Goal: Information Seeking & Learning: Learn about a topic

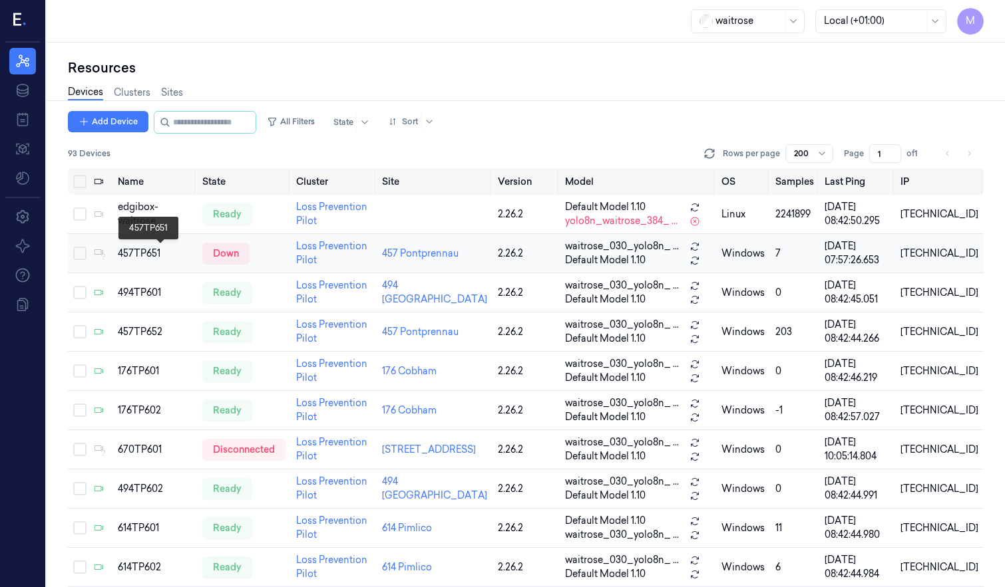
click at [154, 254] on div "457TP651" at bounding box center [155, 254] width 74 height 14
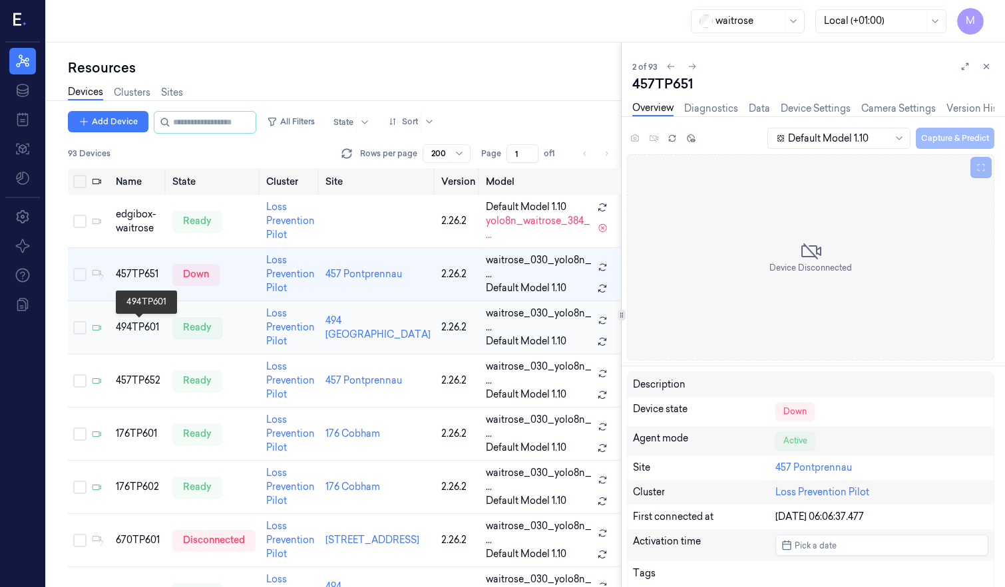
click at [152, 323] on div "494TP601" at bounding box center [139, 328] width 46 height 14
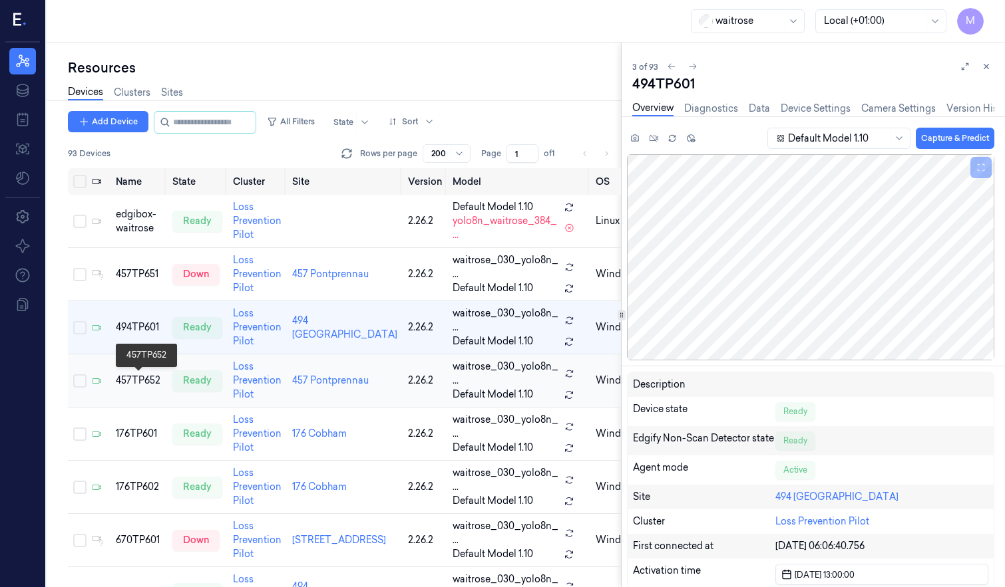
click at [146, 376] on div "457TP652" at bounding box center [139, 381] width 46 height 14
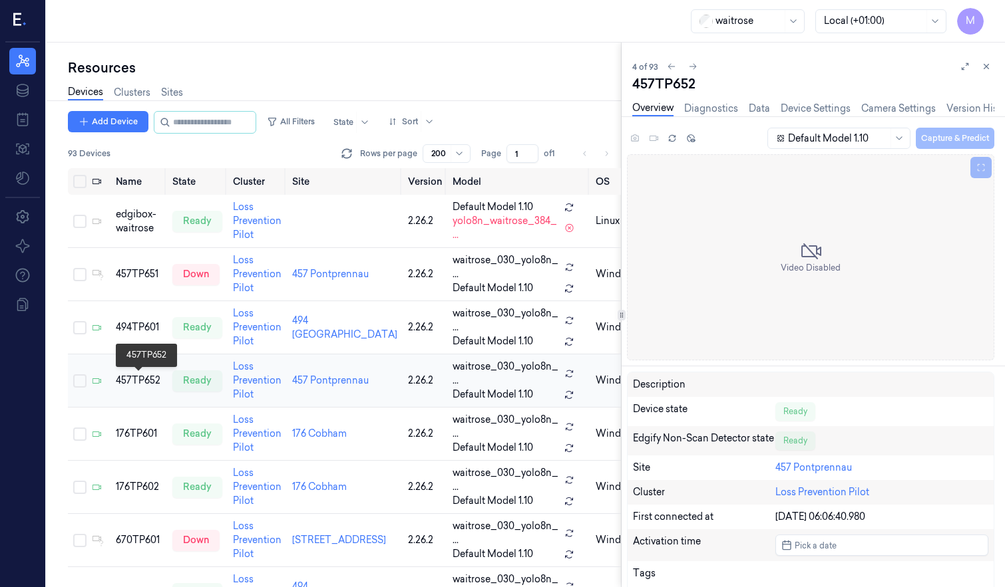
scroll to position [3, 0]
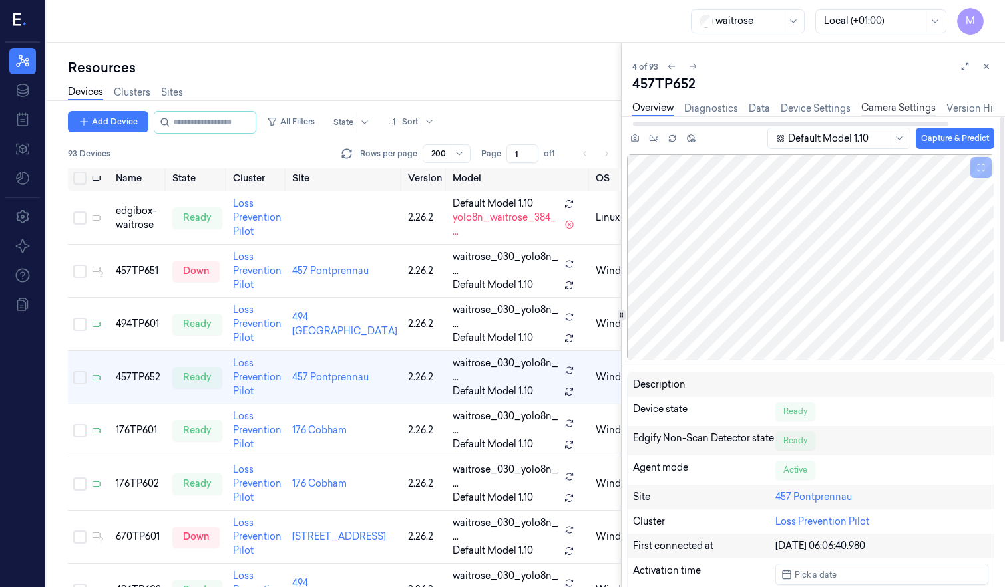
click at [897, 106] on link "Camera Settings" at bounding box center [898, 108] width 75 height 15
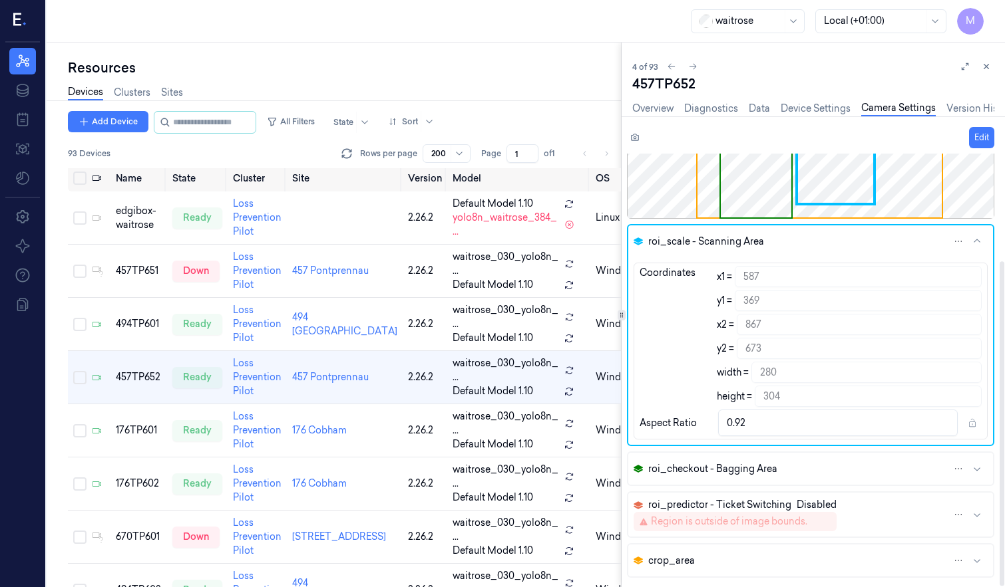
scroll to position [143, 0]
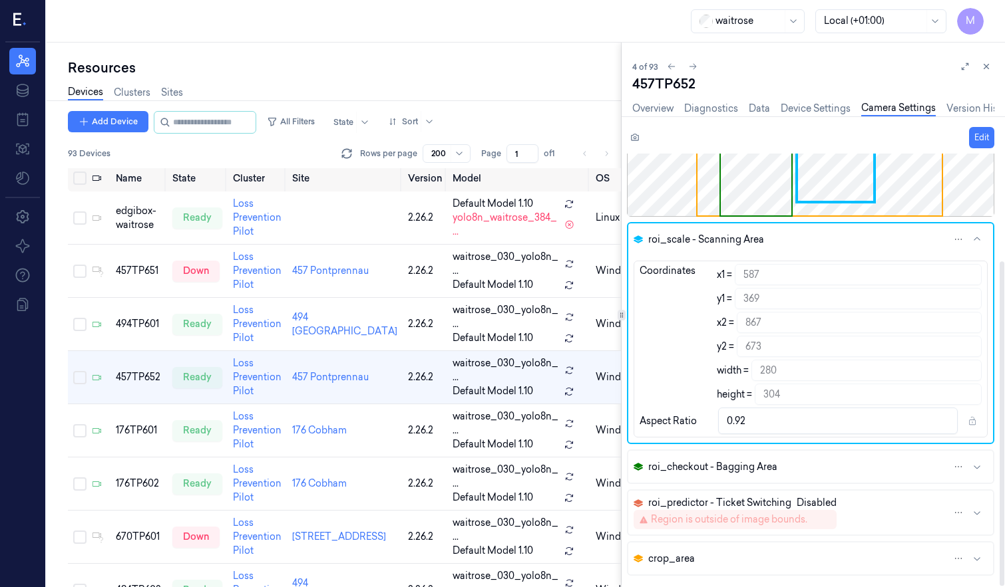
click at [971, 555] on button "crop_area" at bounding box center [810, 559] width 365 height 32
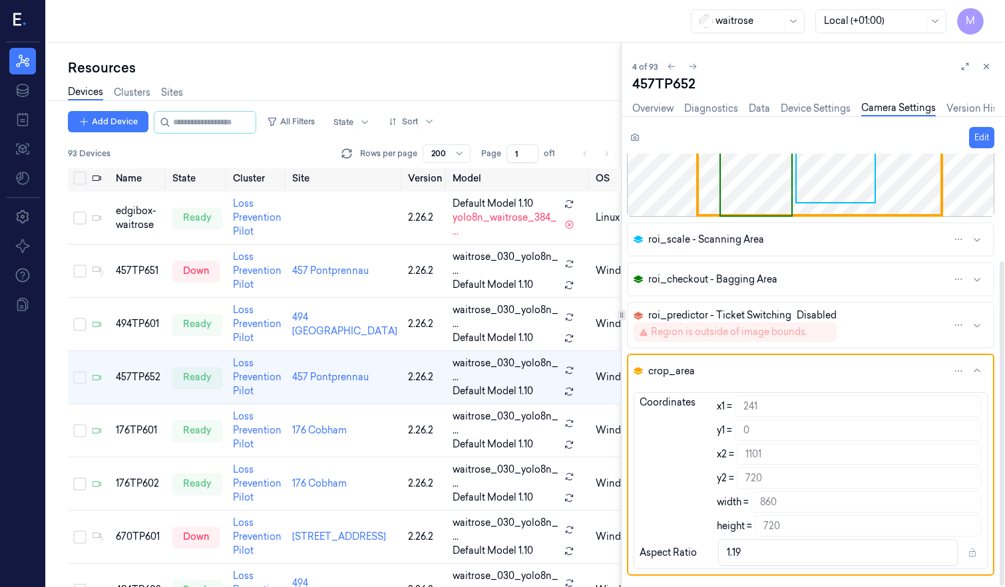
scroll to position [10, 0]
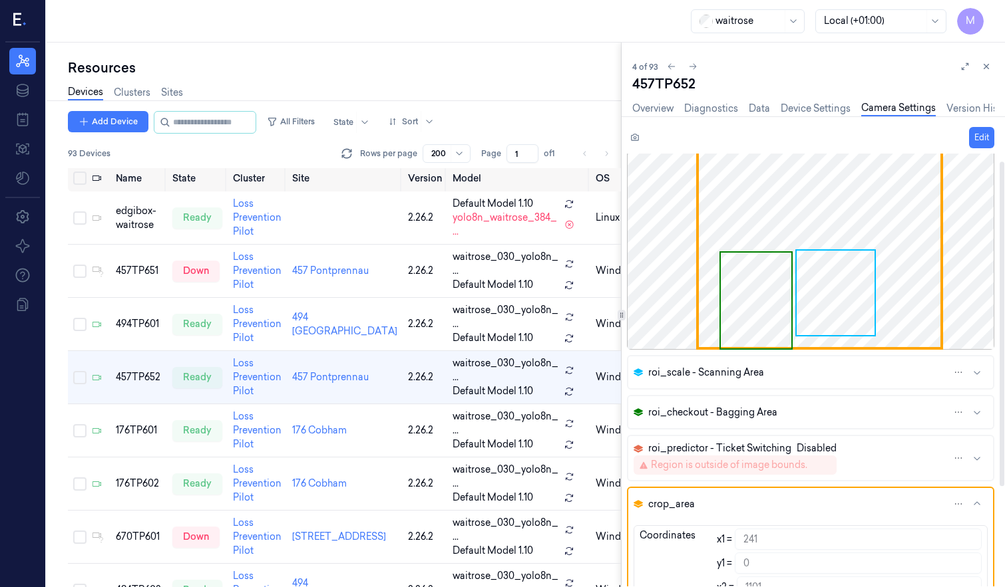
click at [985, 409] on button "roi_checkout - Bagging Area" at bounding box center [810, 412] width 365 height 32
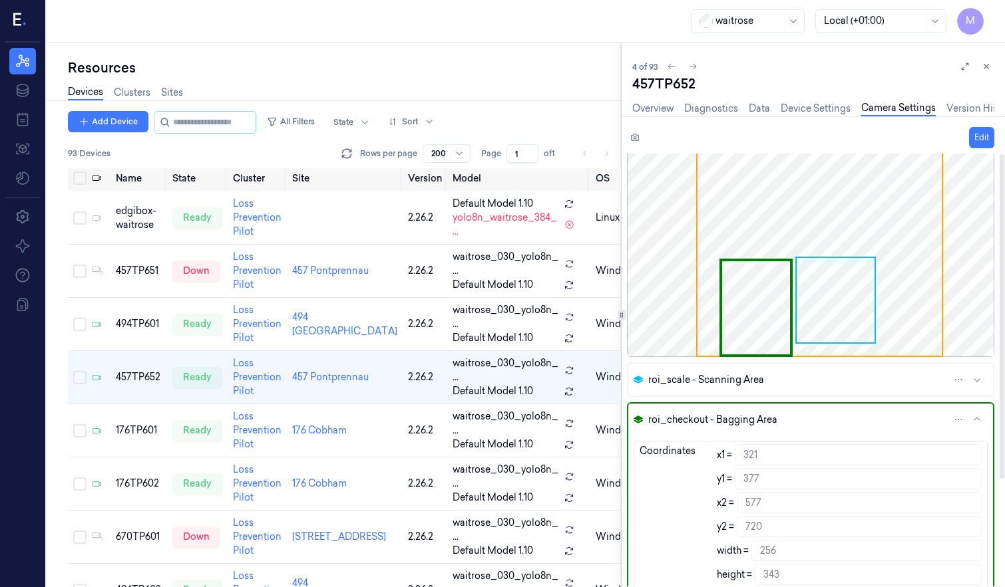
scroll to position [0, 0]
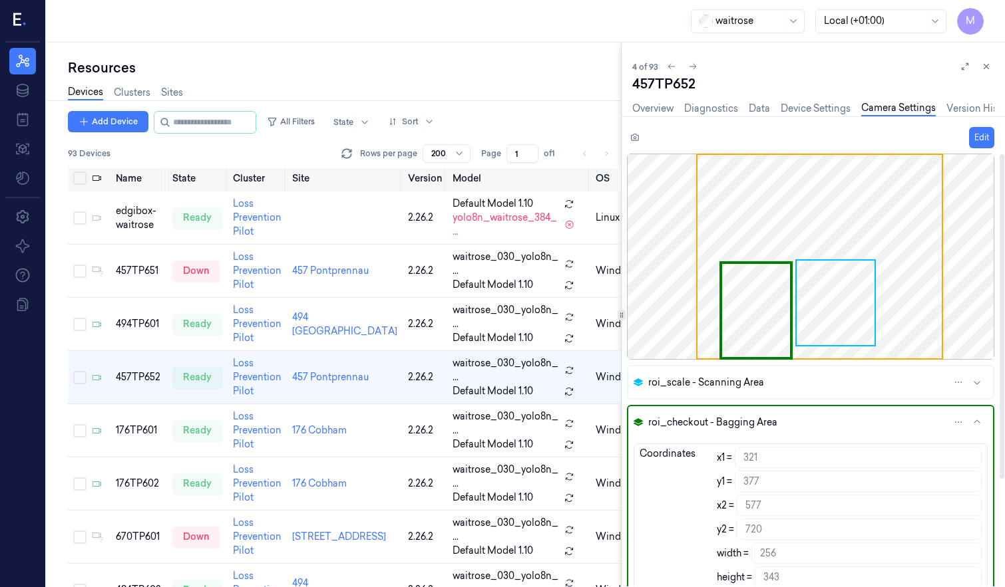
click at [848, 386] on button "roi_scale - Scanning Area" at bounding box center [810, 383] width 365 height 32
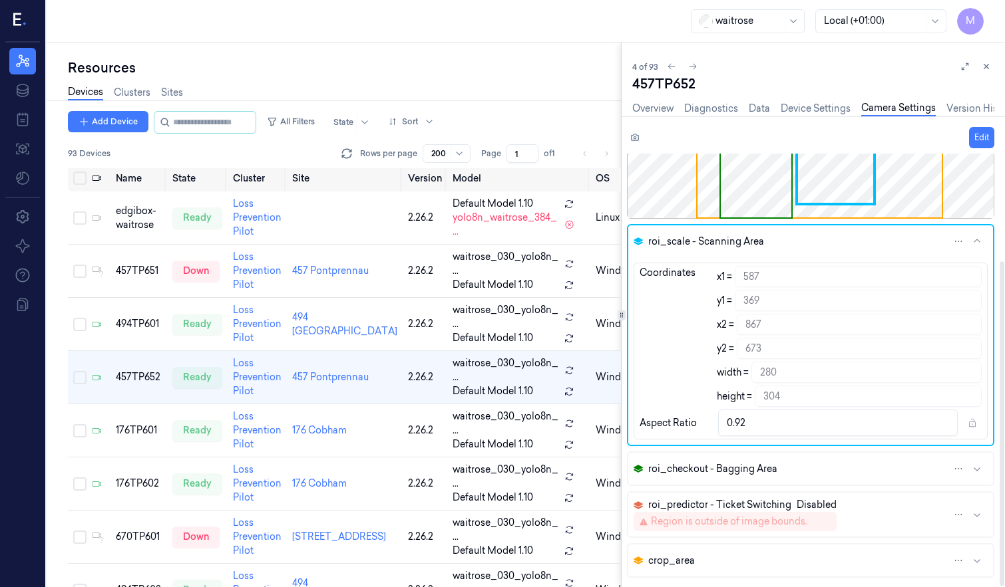
scroll to position [143, 0]
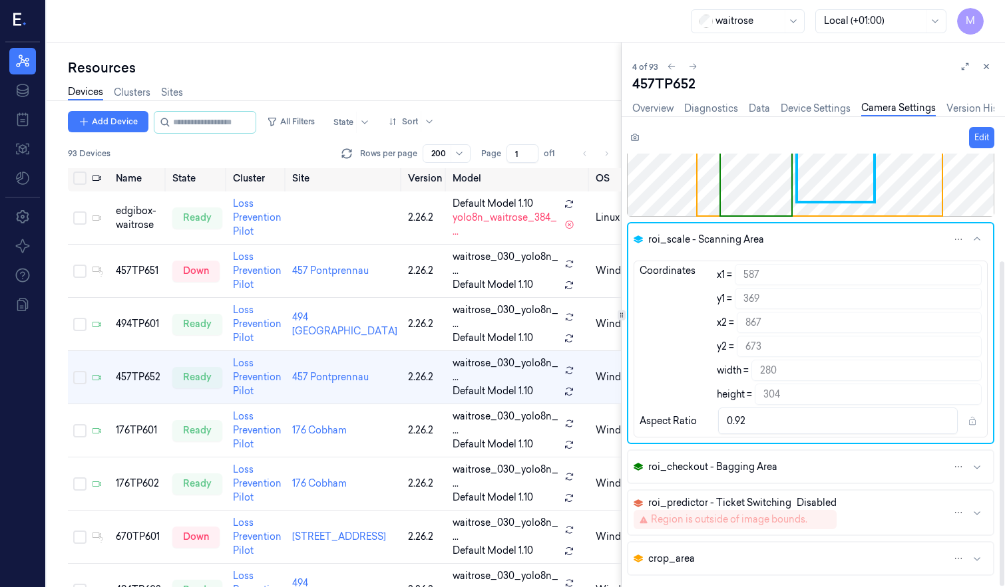
click at [980, 558] on icon "button" at bounding box center [976, 558] width 11 height 11
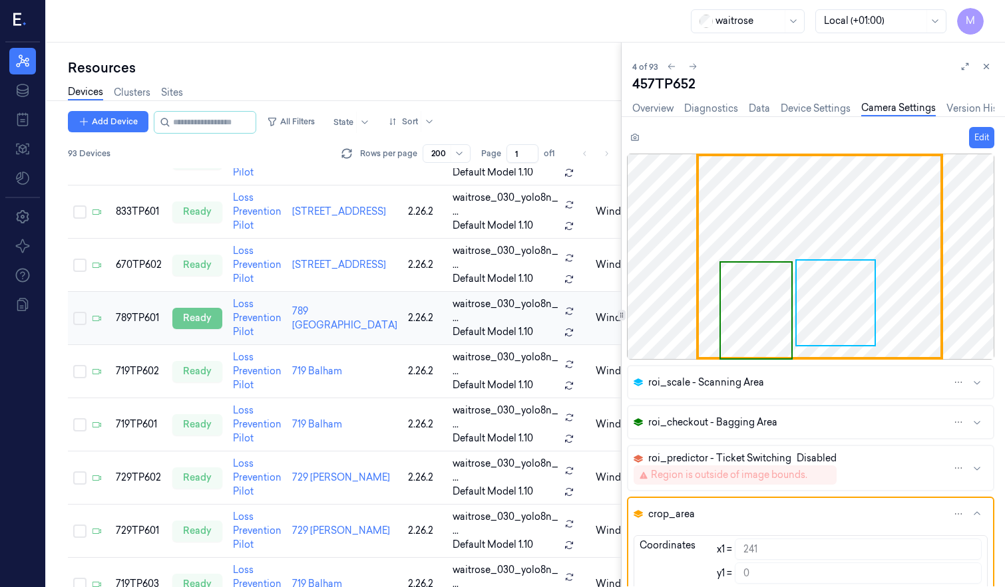
scroll to position [669, 0]
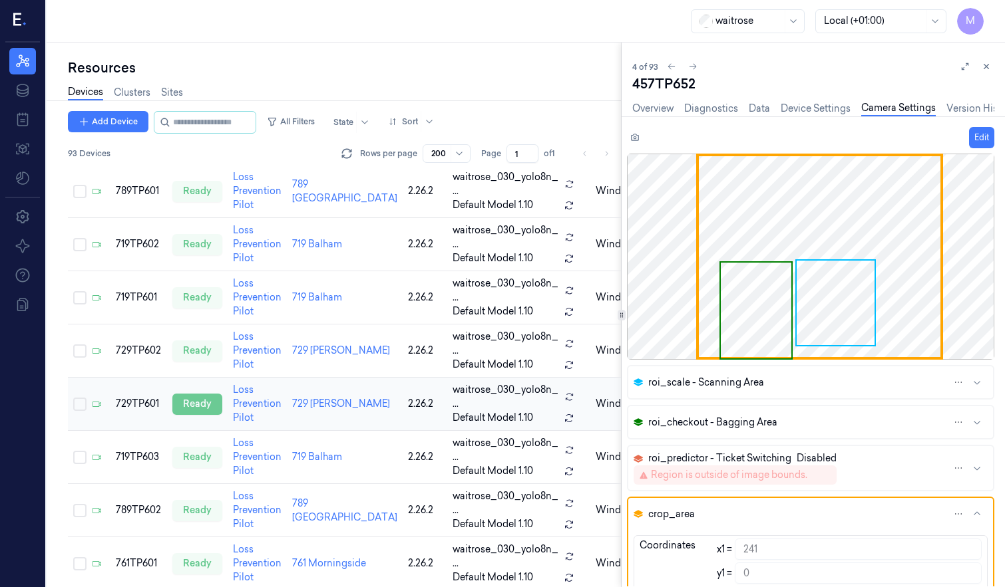
click at [204, 410] on div "ready" at bounding box center [197, 404] width 50 height 21
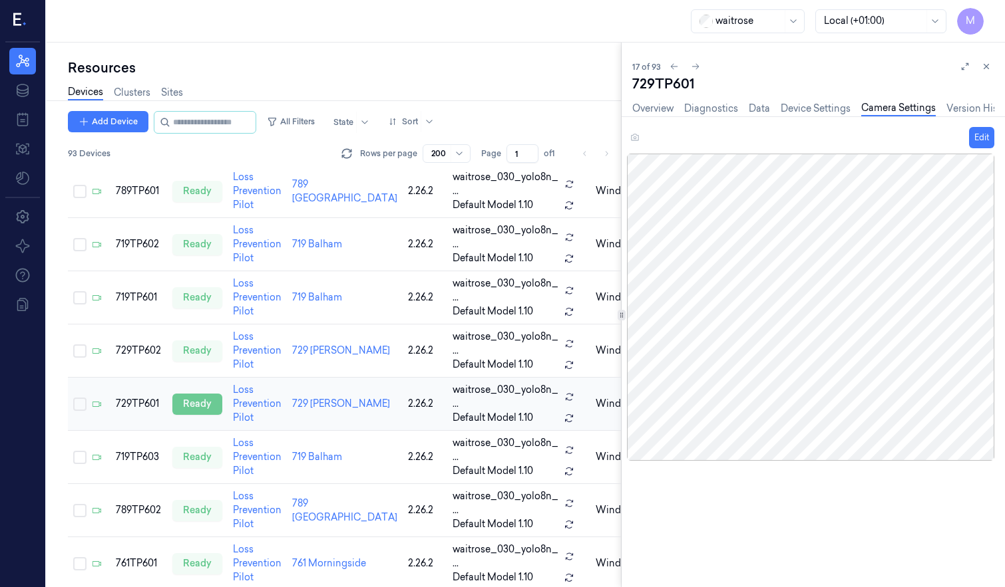
scroll to position [695, 0]
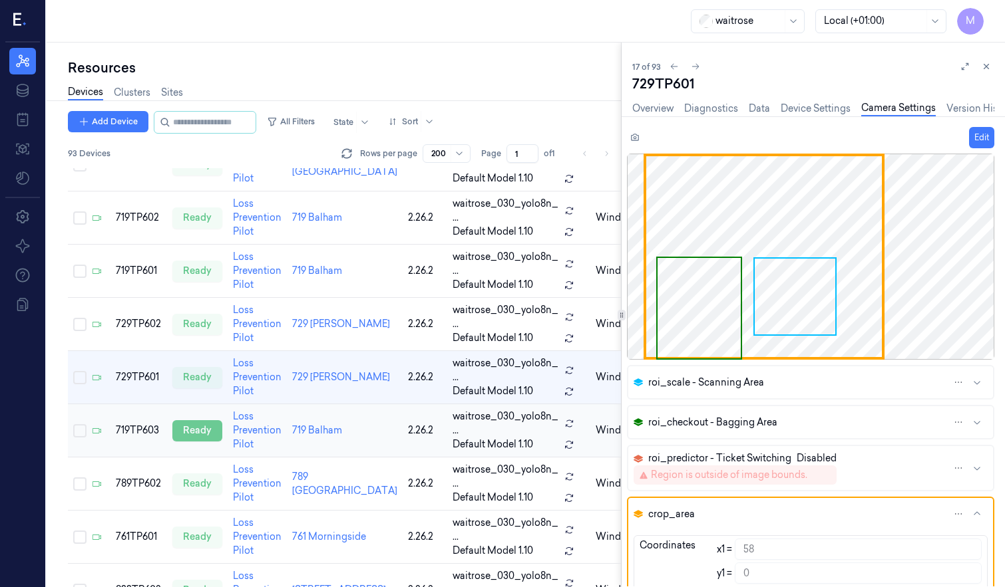
click at [208, 426] on div "ready" at bounding box center [197, 430] width 50 height 21
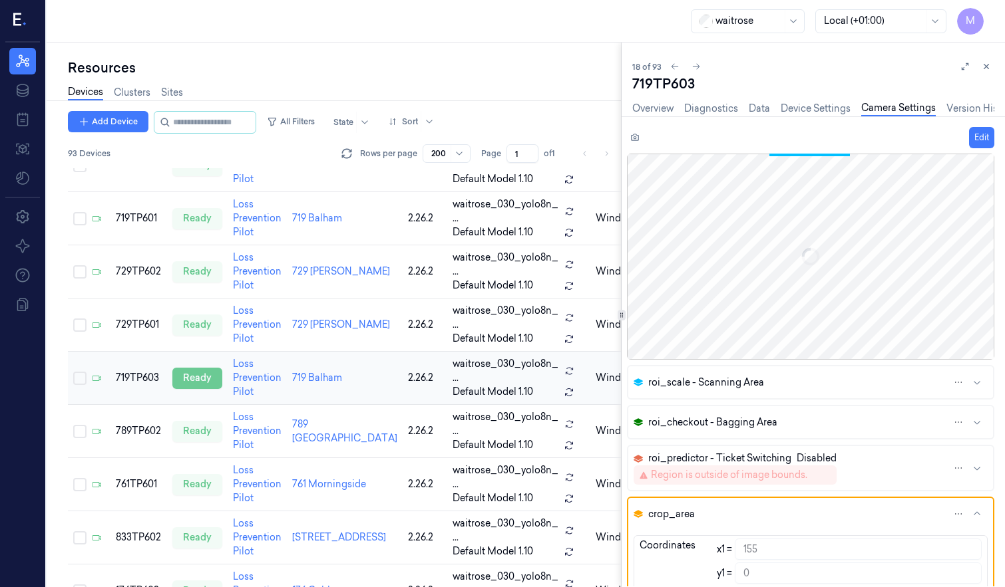
scroll to position [748, 0]
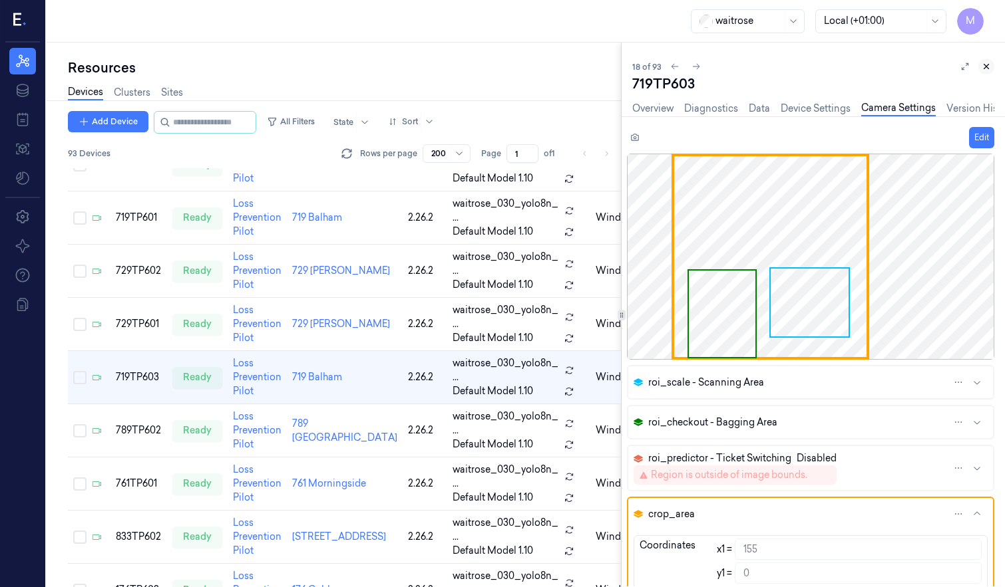
click at [984, 67] on icon at bounding box center [985, 66] width 9 height 9
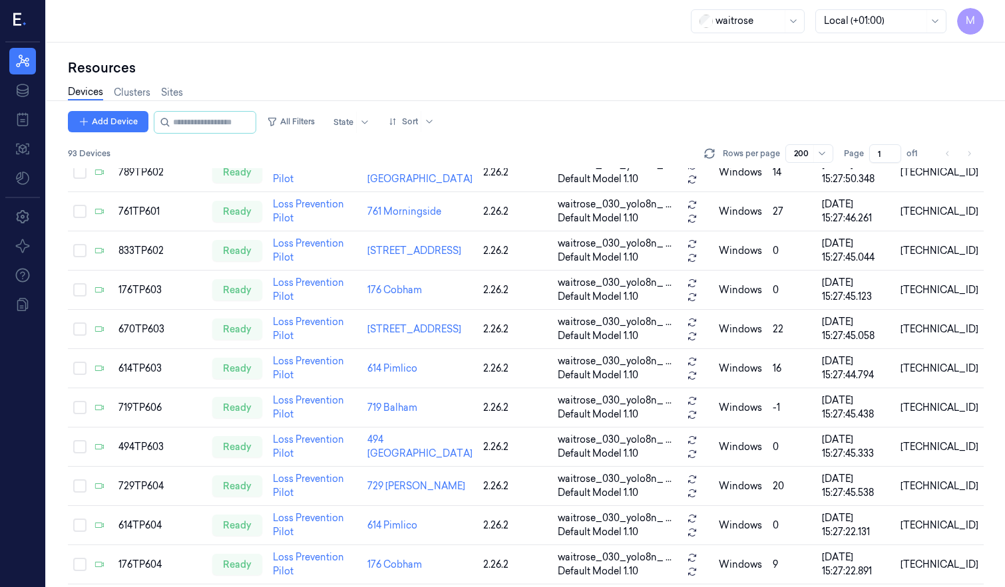
scroll to position [559, 0]
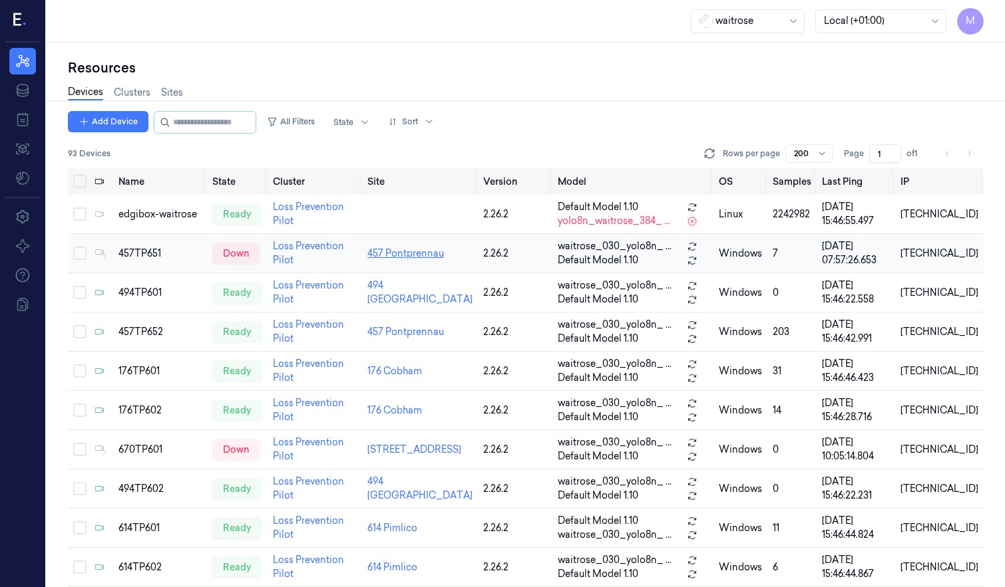
click at [423, 252] on link "457 Pontprennau" at bounding box center [405, 253] width 77 height 12
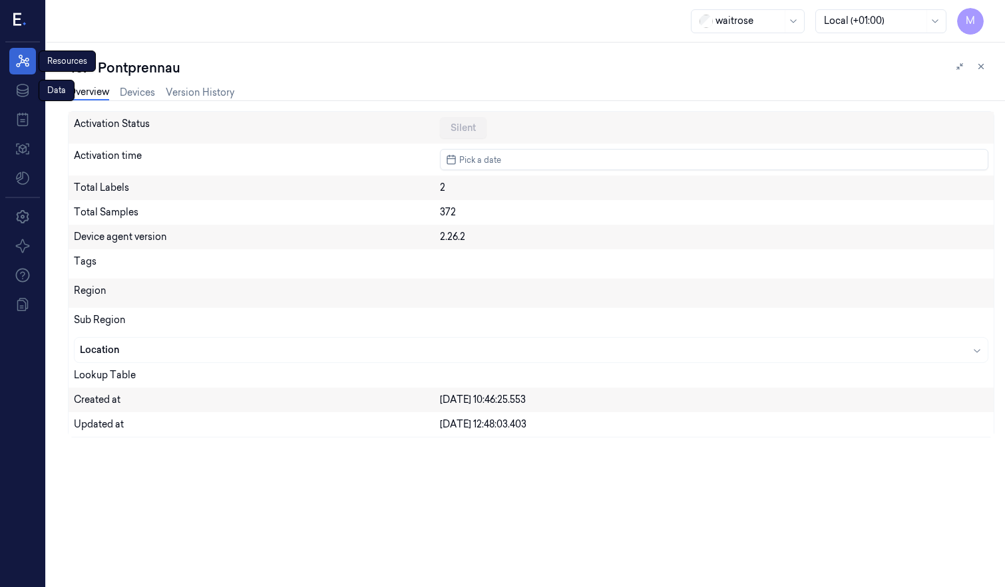
click at [27, 70] on link "Resources" at bounding box center [22, 61] width 27 height 27
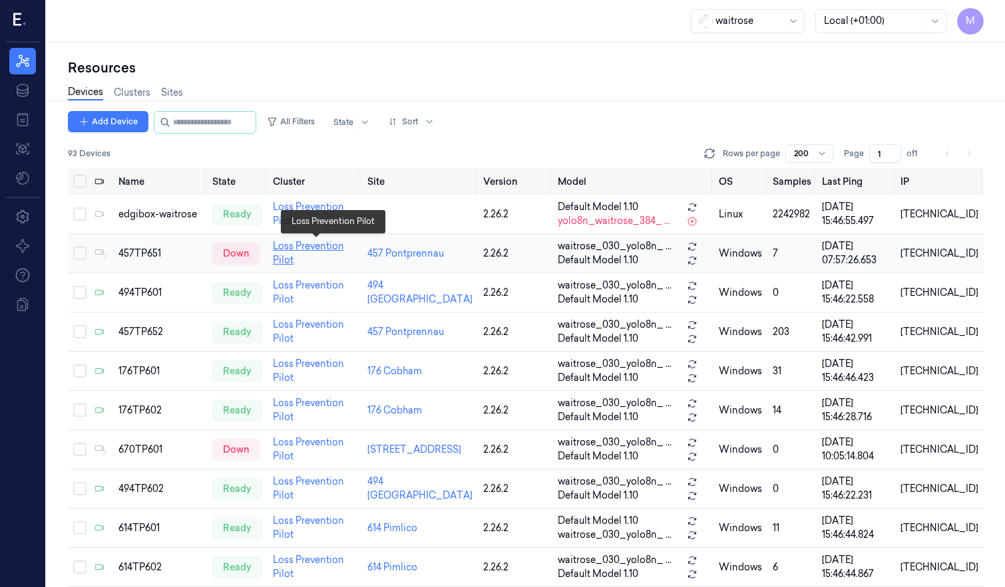
click at [316, 246] on link "Loss Prevention Pilot" at bounding box center [308, 253] width 71 height 26
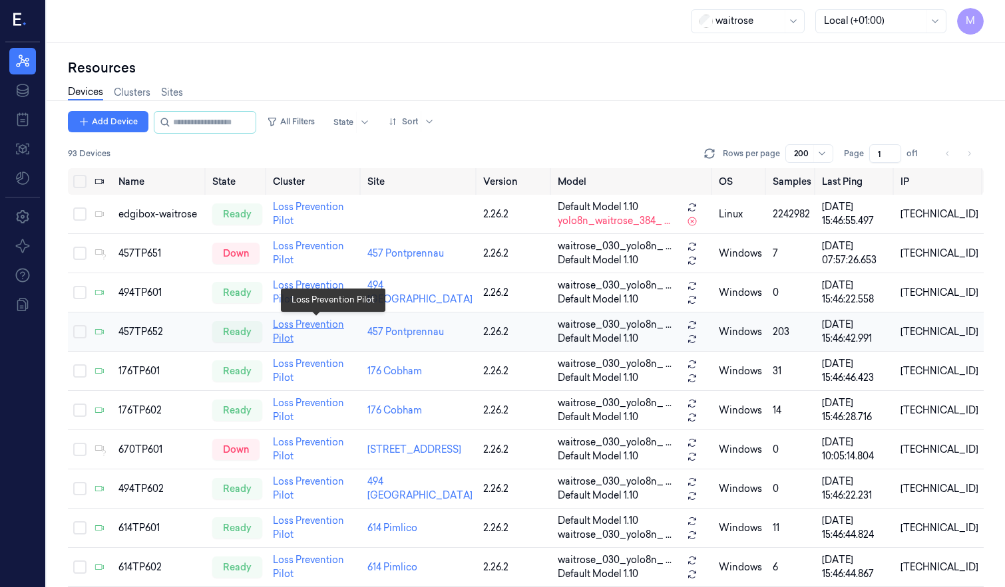
click at [308, 325] on link "Loss Prevention Pilot" at bounding box center [308, 332] width 71 height 26
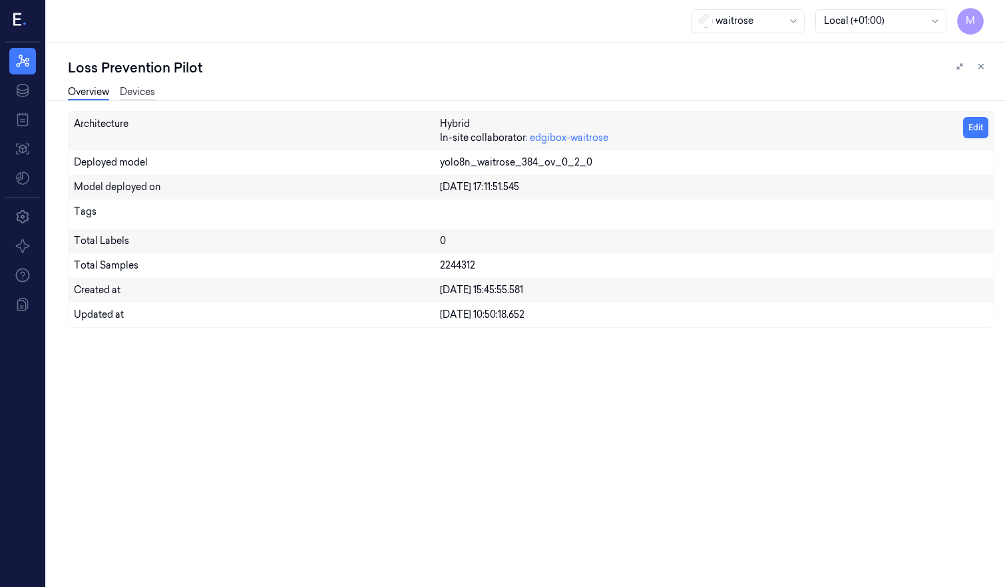
click at [128, 88] on link "Devices" at bounding box center [137, 92] width 35 height 15
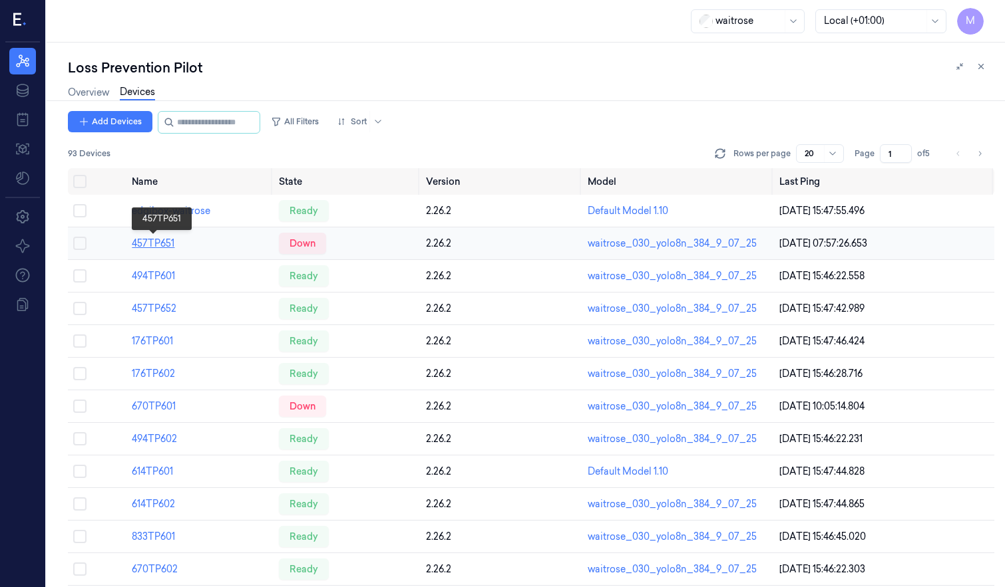
click at [147, 245] on link "457TP651" at bounding box center [153, 243] width 43 height 12
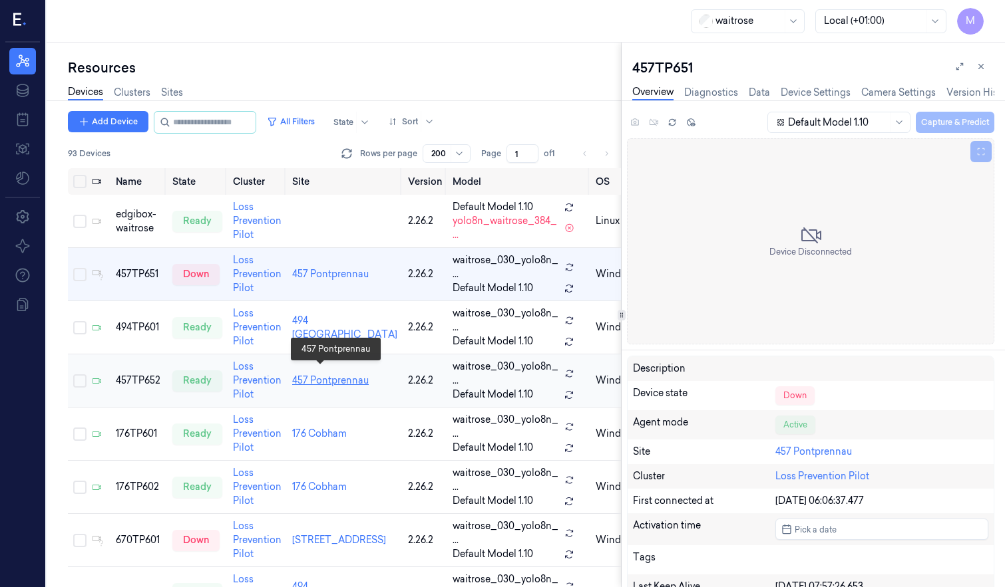
click at [317, 383] on link "457 Pontprennau" at bounding box center [330, 381] width 77 height 12
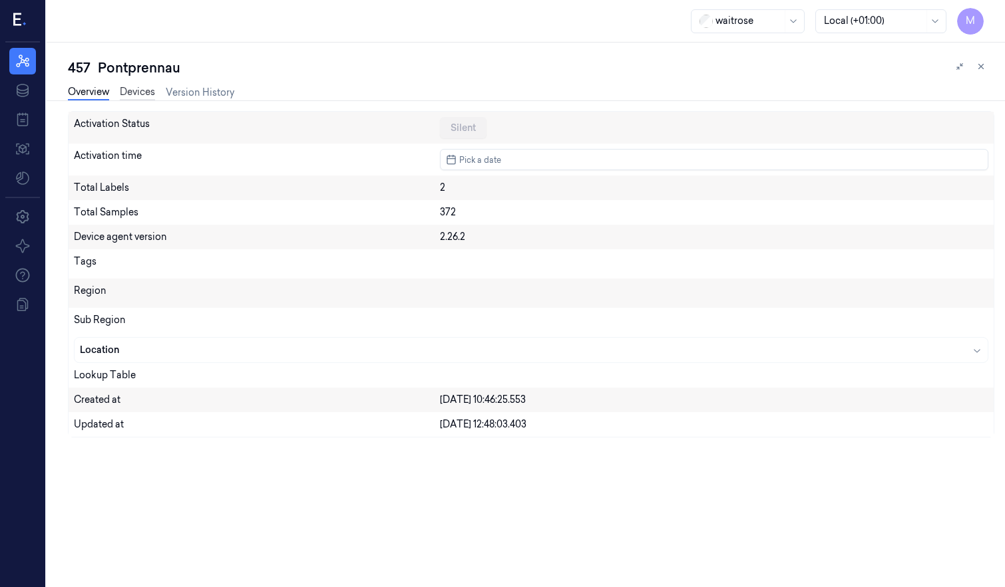
click at [132, 92] on link "Devices" at bounding box center [137, 92] width 35 height 15
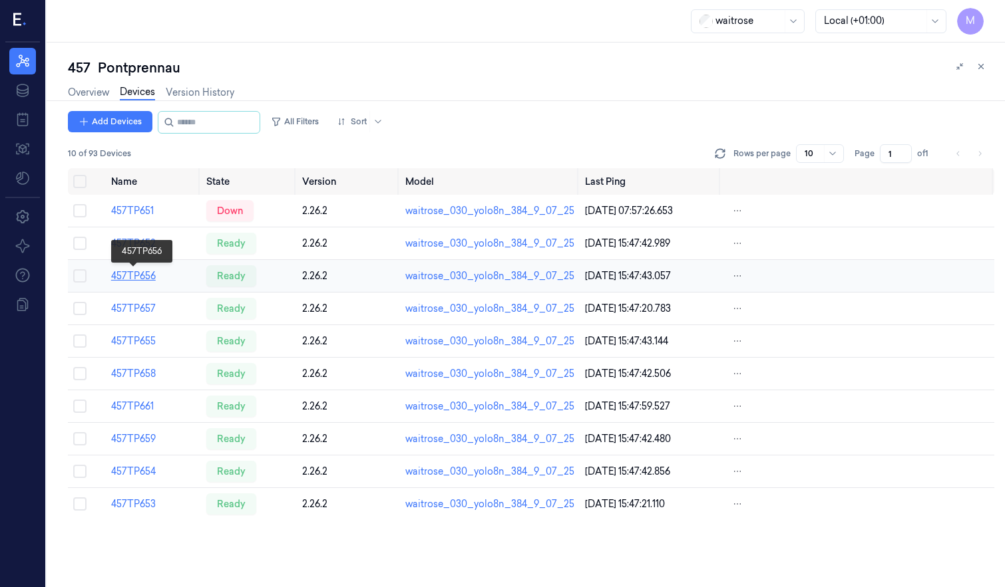
click at [144, 273] on link "457TP656" at bounding box center [133, 276] width 45 height 12
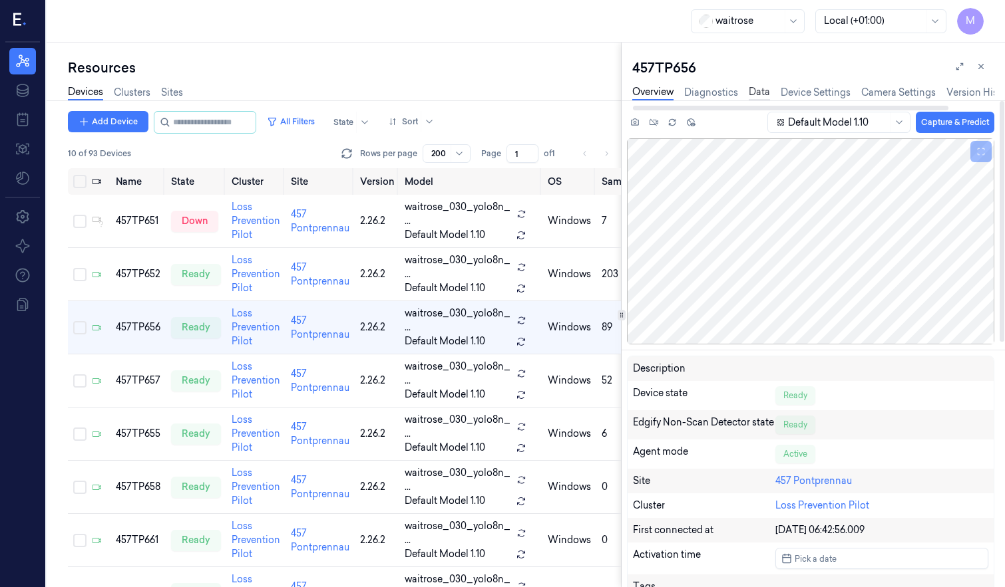
click at [760, 93] on link "Data" at bounding box center [758, 92] width 21 height 15
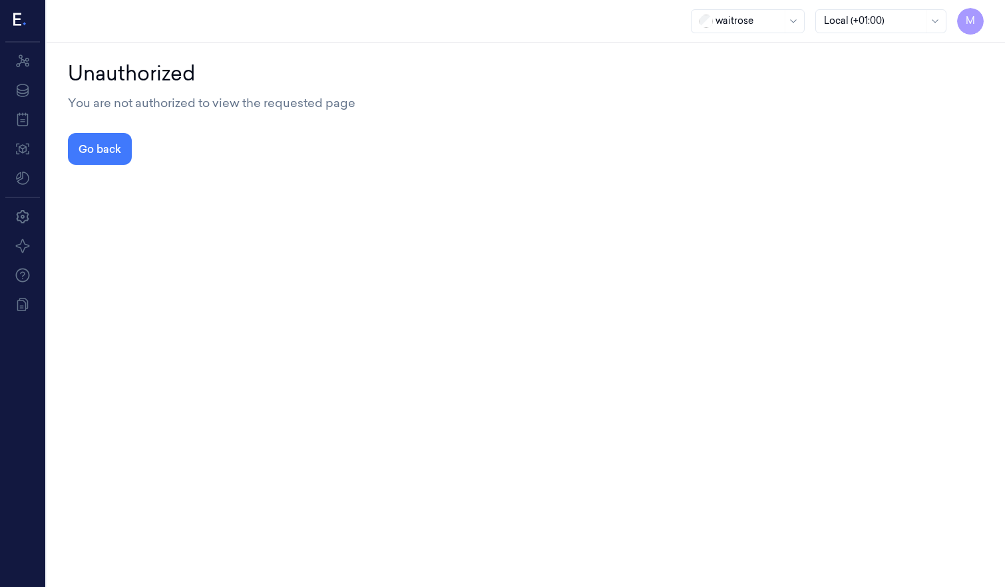
click at [809, 94] on div "You are not authorized to view the requested page" at bounding box center [525, 103] width 915 height 18
click at [26, 65] on icon at bounding box center [22, 61] width 13 height 13
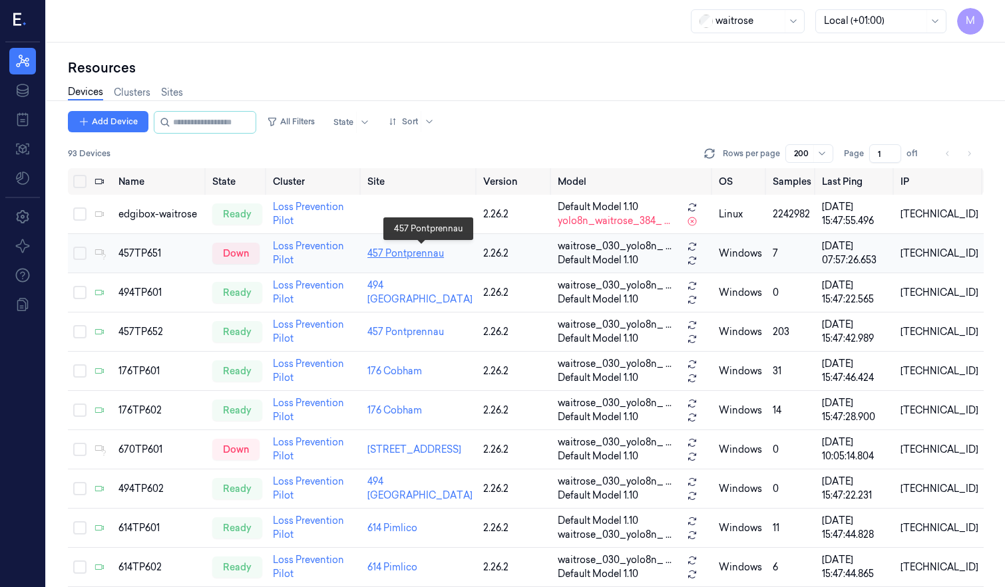
click at [434, 252] on link "457 Pontprennau" at bounding box center [405, 253] width 77 height 12
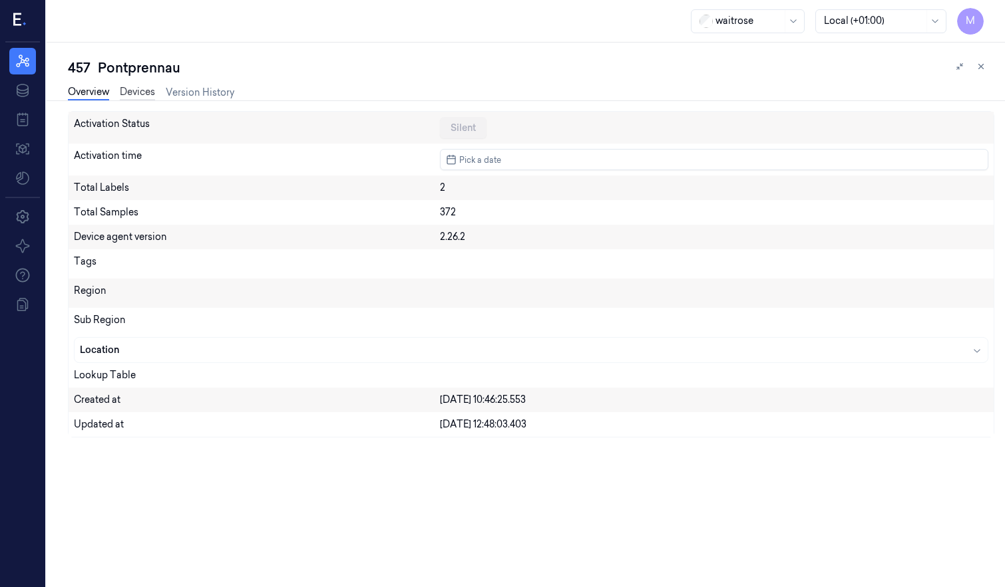
click at [142, 90] on link "Devices" at bounding box center [137, 92] width 35 height 15
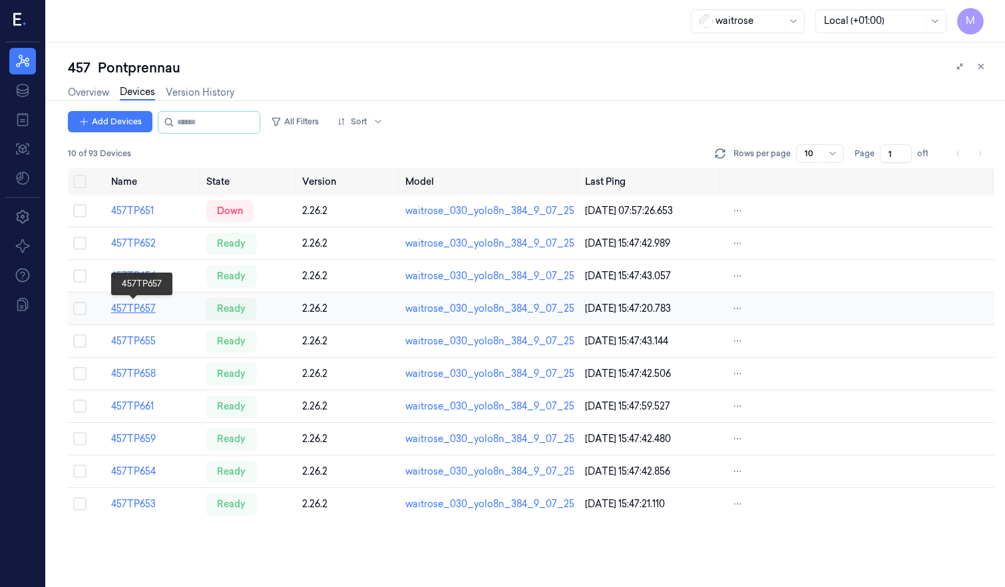
click at [150, 309] on link "457TP657" at bounding box center [133, 309] width 45 height 12
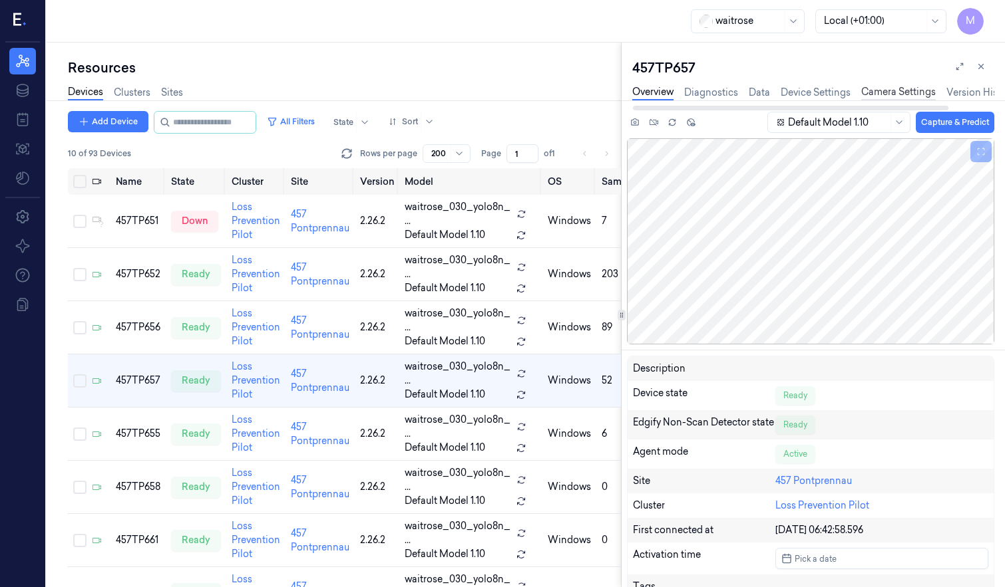
click at [913, 92] on link "Camera Settings" at bounding box center [898, 92] width 75 height 15
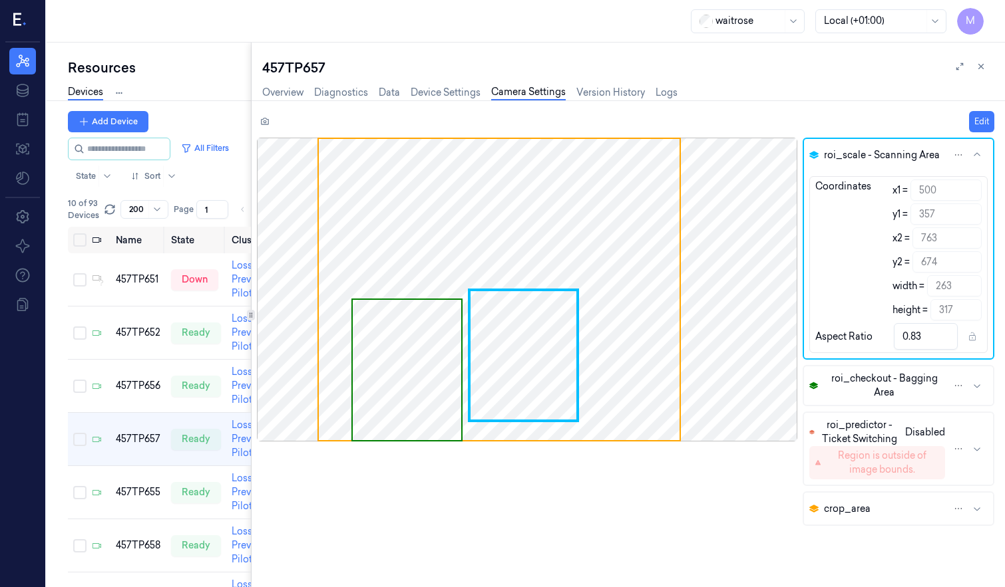
click at [250, 355] on div "Resources Devices Clusters Sites Add Device All Filters State Sort 10 of 93 Dev…" at bounding box center [526, 315] width 958 height 545
click at [981, 65] on icon at bounding box center [980, 66] width 9 height 9
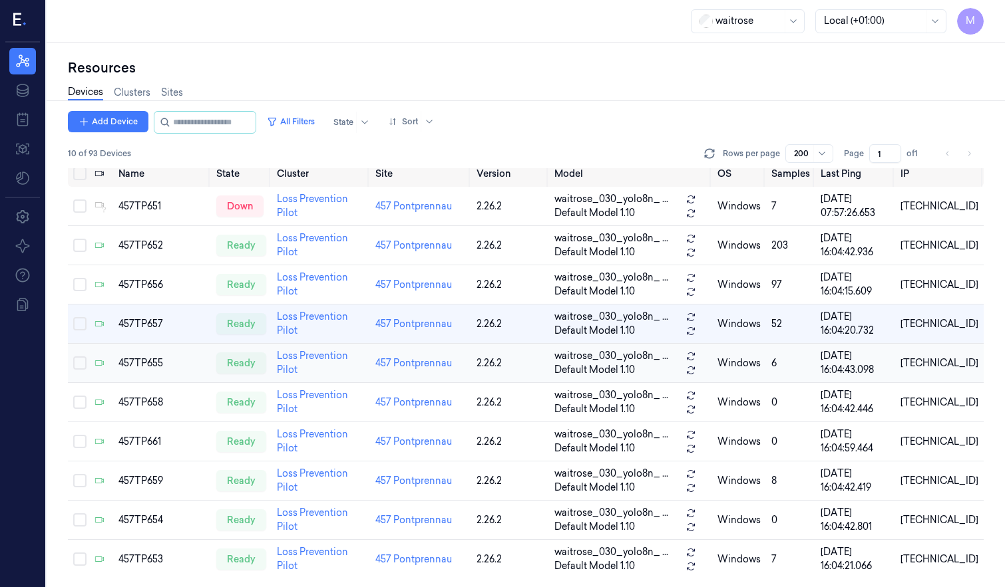
scroll to position [10, 0]
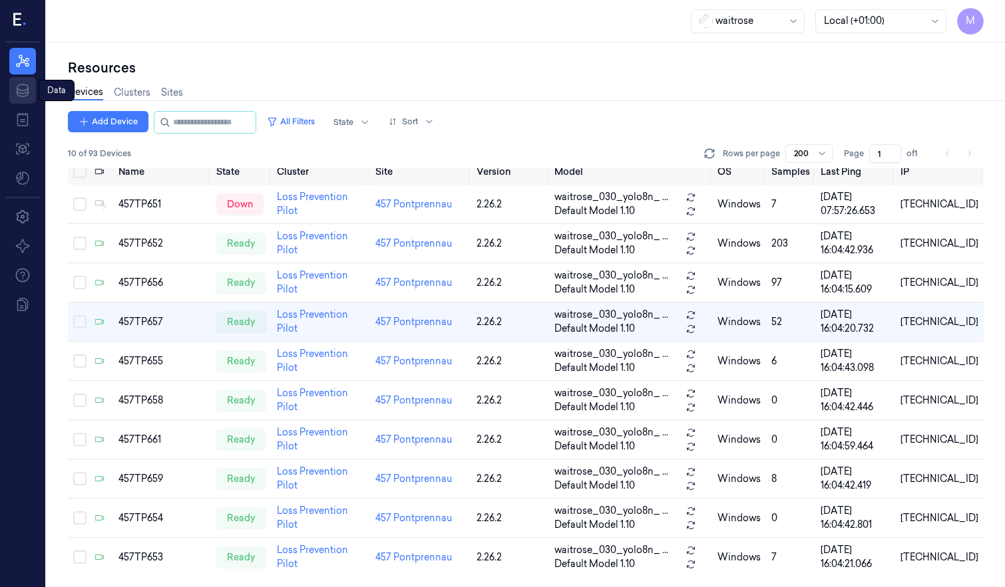
click at [25, 94] on icon at bounding box center [23, 90] width 16 height 16
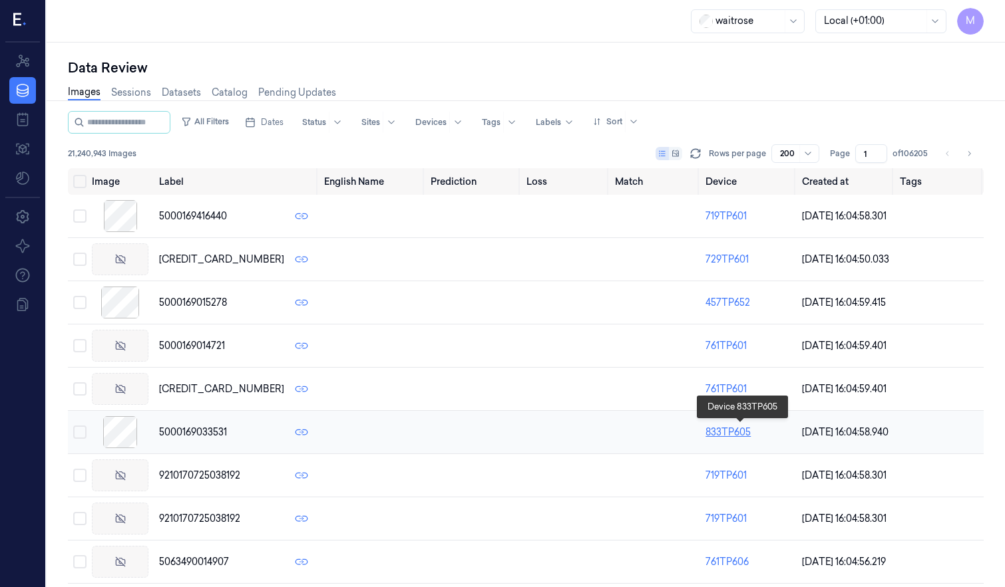
click at [716, 427] on link "833TP605" at bounding box center [727, 432] width 45 height 12
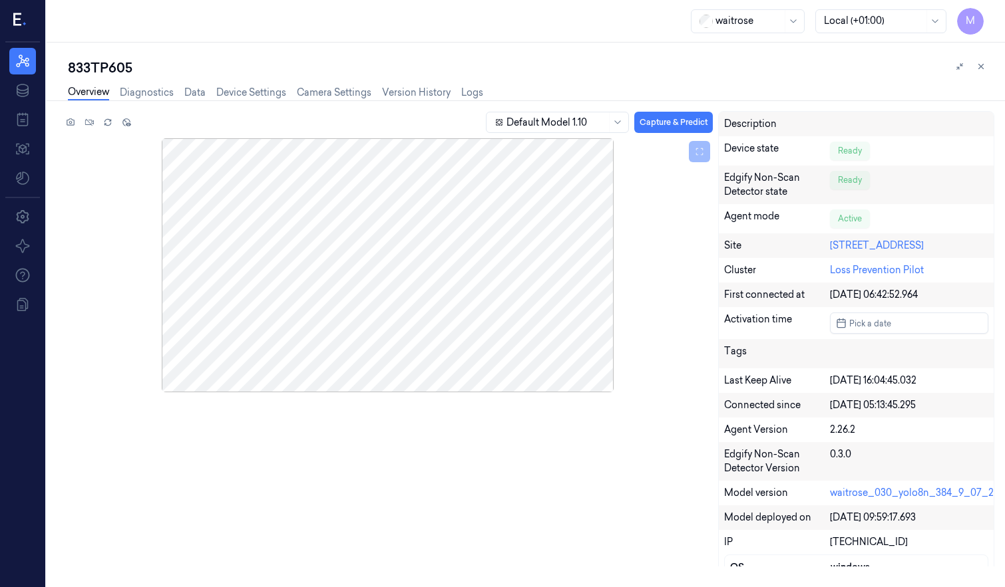
click at [232, 84] on div "Overview Diagnostics Data Device Settings Camera Settings Version History Logs" at bounding box center [275, 94] width 415 height 34
click at [232, 88] on link "Device Settings" at bounding box center [251, 92] width 70 height 15
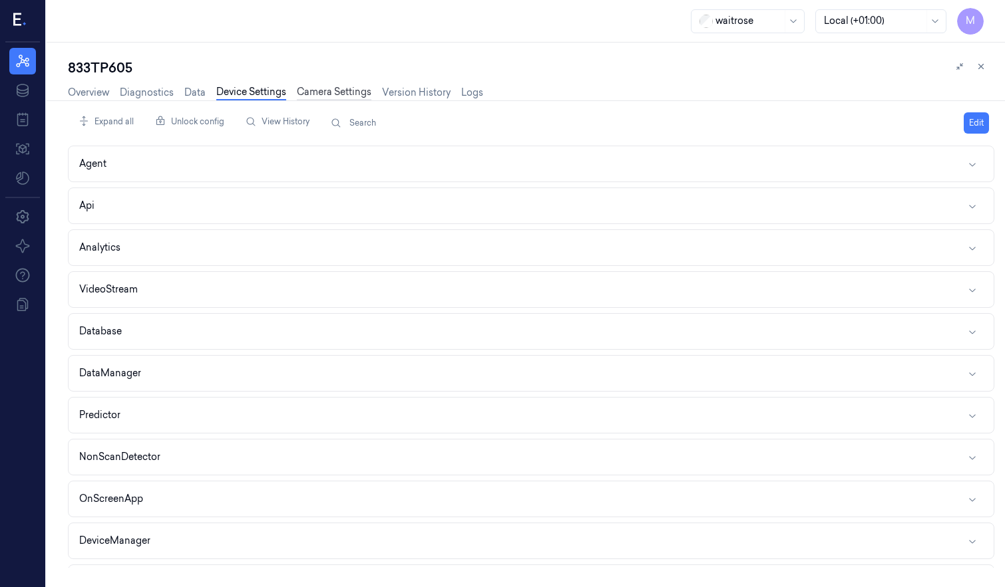
click at [337, 93] on link "Camera Settings" at bounding box center [334, 92] width 75 height 15
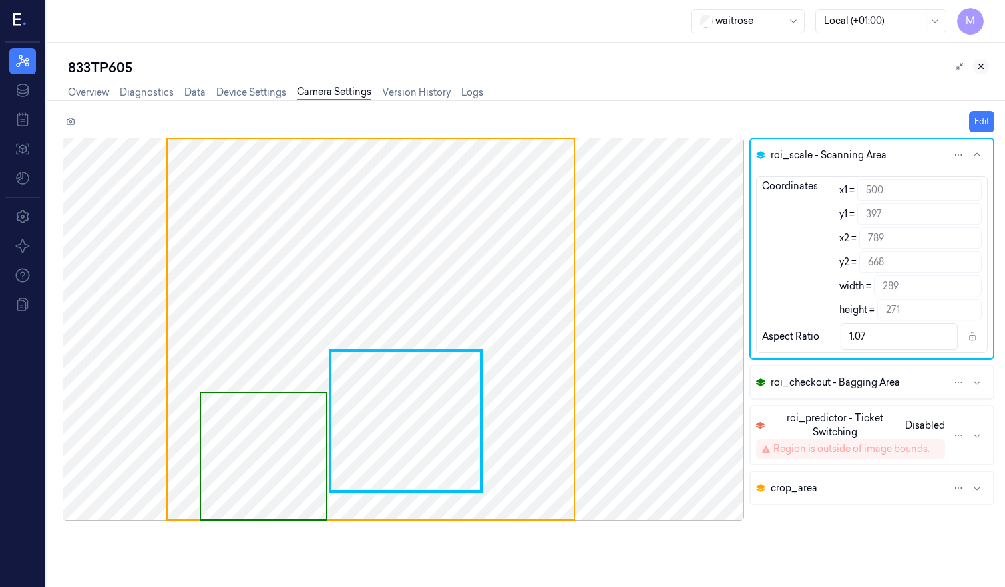
click at [983, 65] on icon at bounding box center [980, 66] width 9 height 9
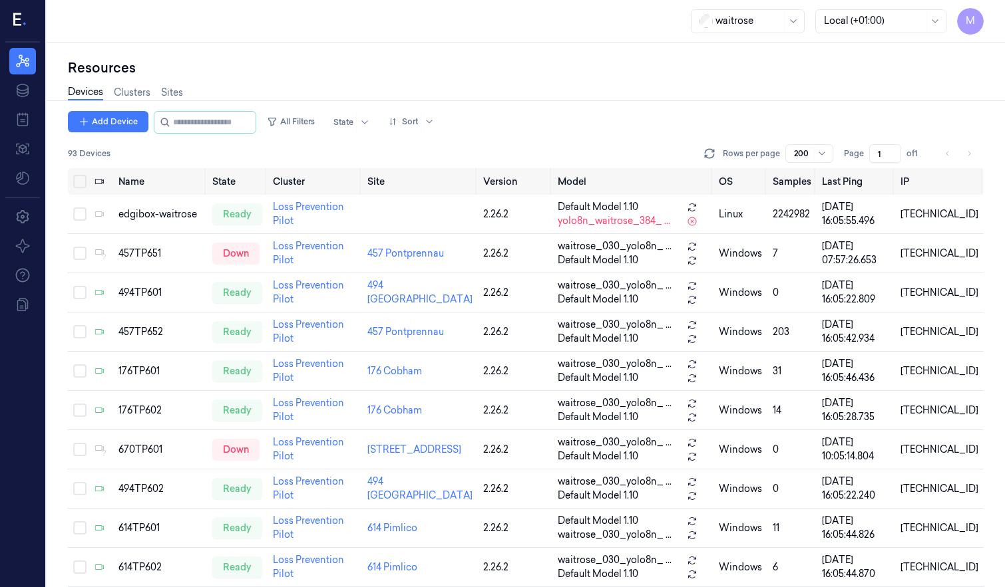
scroll to position [1619, 0]
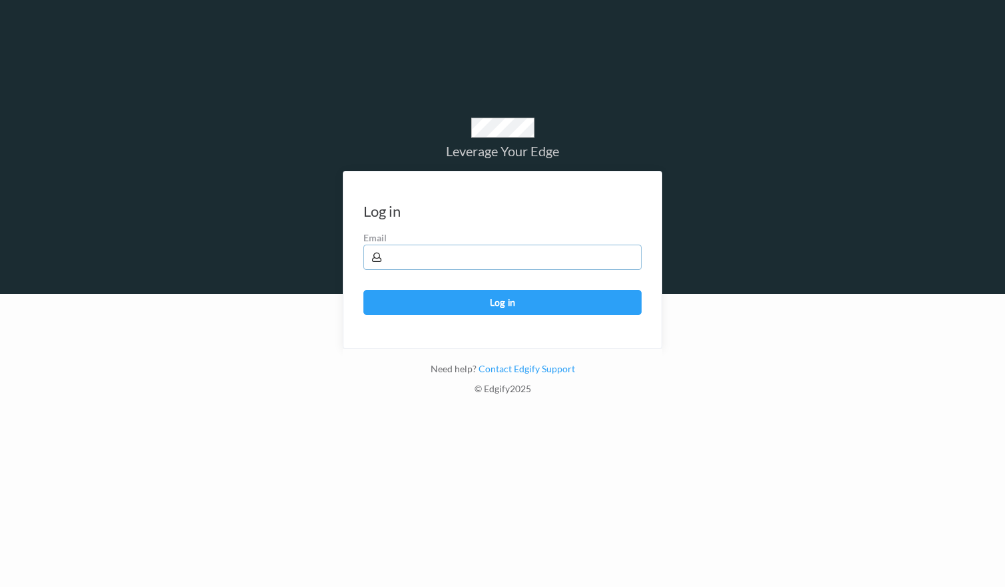
click at [423, 253] on input "text" at bounding box center [502, 257] width 278 height 25
type input "[EMAIL_ADDRESS][PERSON_NAME][DOMAIN_NAME]"
click at [498, 301] on button "Log in" at bounding box center [502, 302] width 278 height 25
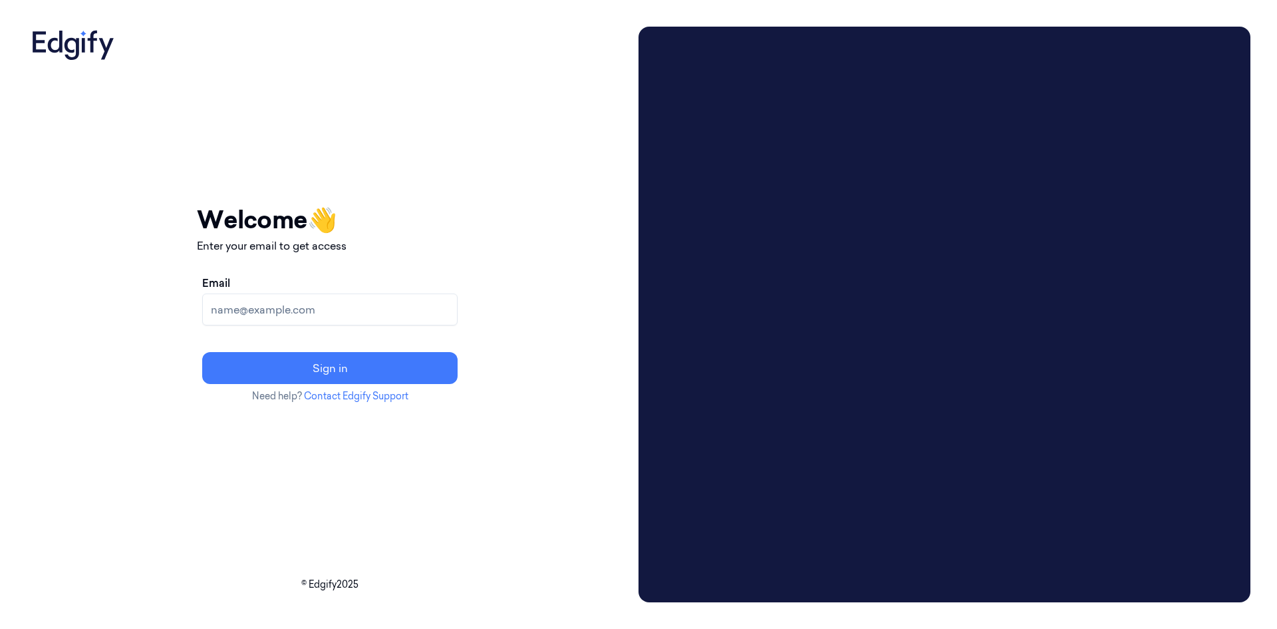
click at [308, 311] on input "Email" at bounding box center [329, 309] width 255 height 32
type input "[EMAIL_ADDRESS][PERSON_NAME][DOMAIN_NAME]"
click at [345, 375] on button "Sign in" at bounding box center [329, 368] width 255 height 32
